Goal: Book appointment/travel/reservation

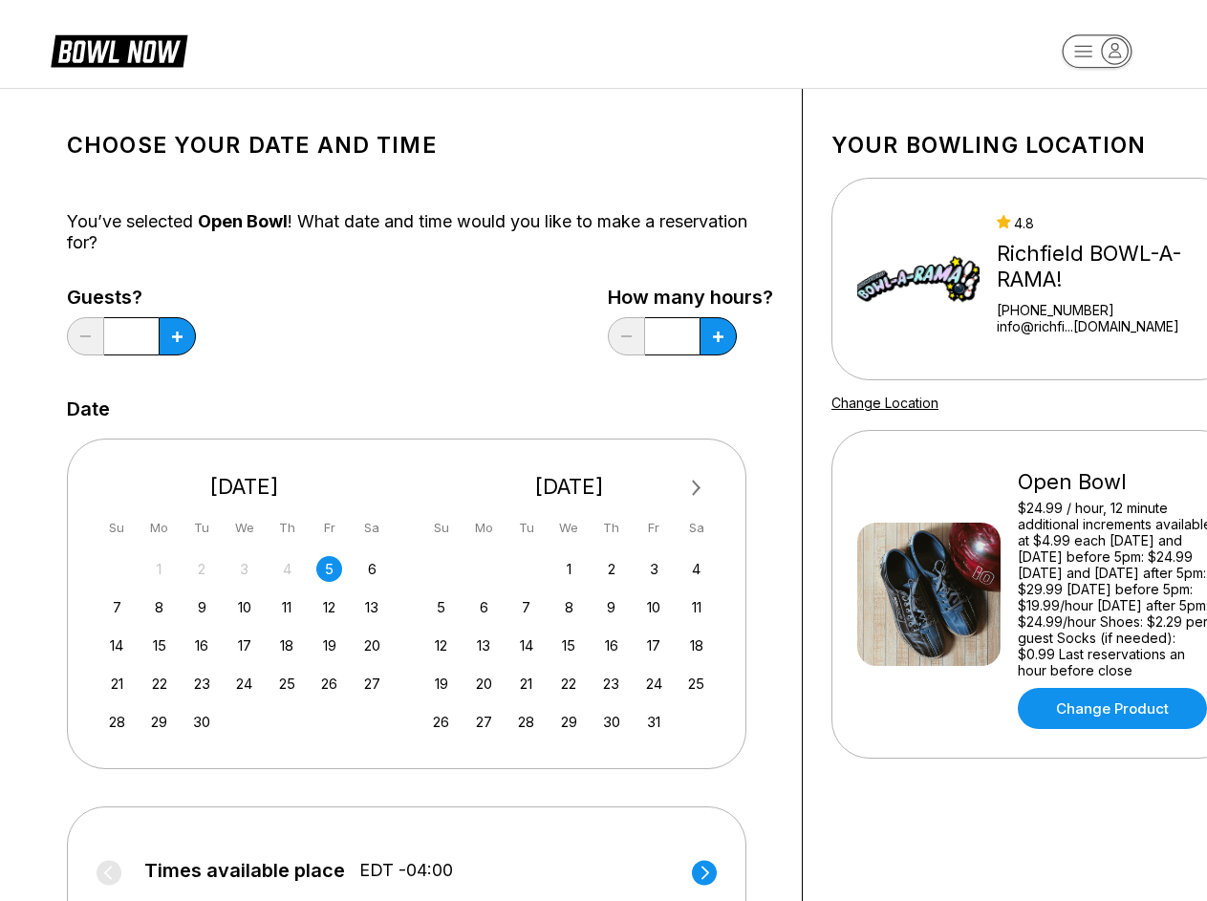
click at [603, 450] on div "Next Month [DATE] Su Mo Tu We Th Fr Sa 31 1 2 3 4 5 6 7 8 9 10 11 12 13 14 15 1…" at bounding box center [406, 604] width 679 height 330
click at [177, 336] on icon at bounding box center [177, 337] width 11 height 11
type input "*"
click at [719, 336] on icon at bounding box center [718, 337] width 11 height 11
type input "***"
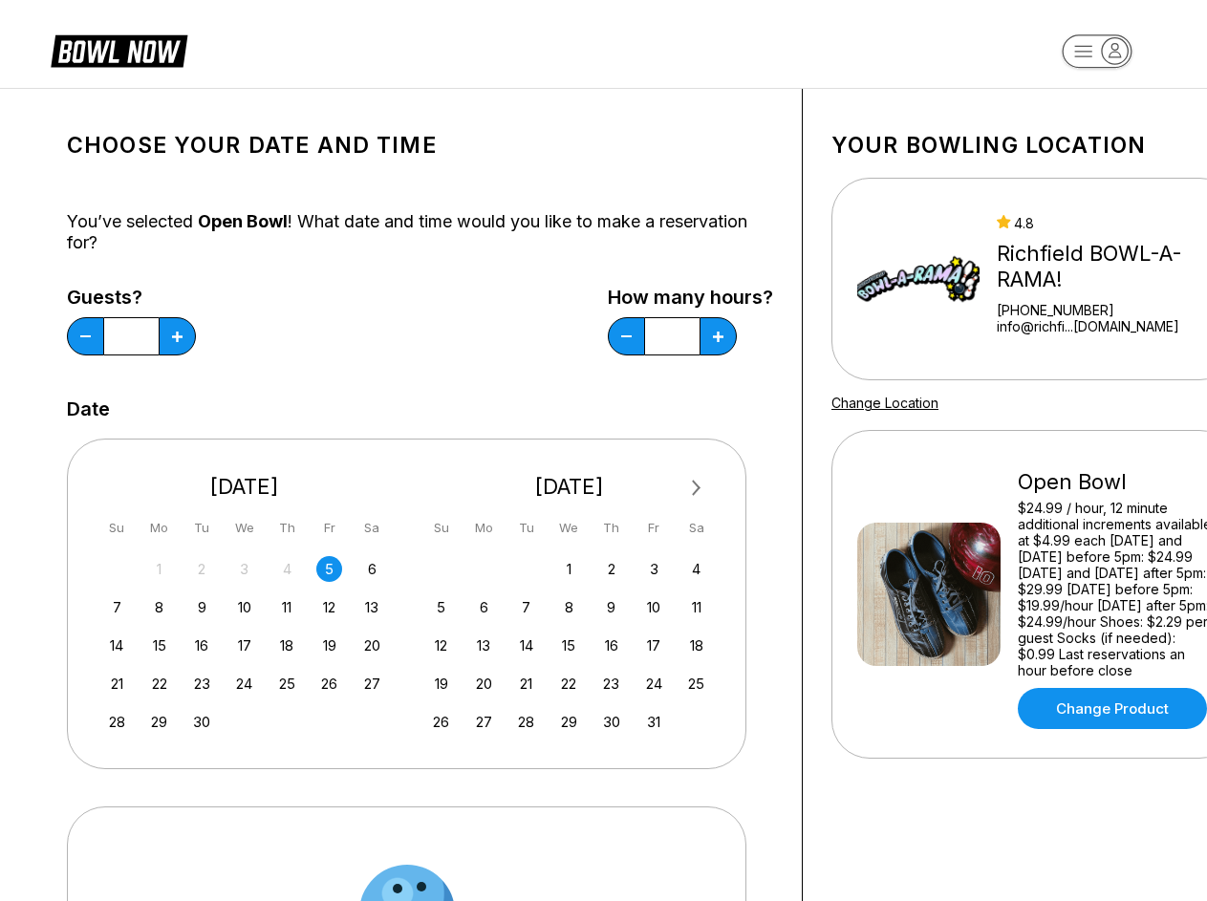
click at [695, 488] on span "Next Month" at bounding box center [695, 488] width 0 height 22
click at [159, 569] on div "28 29 30 1 2 3 4" at bounding box center [244, 568] width 287 height 29
click at [202, 569] on div "28 29 30 1 2 3 4" at bounding box center [244, 568] width 287 height 29
click at [244, 569] on div "1" at bounding box center [244, 569] width 26 height 26
click at [287, 569] on div "2" at bounding box center [287, 569] width 26 height 26
